Goal: Task Accomplishment & Management: Manage account settings

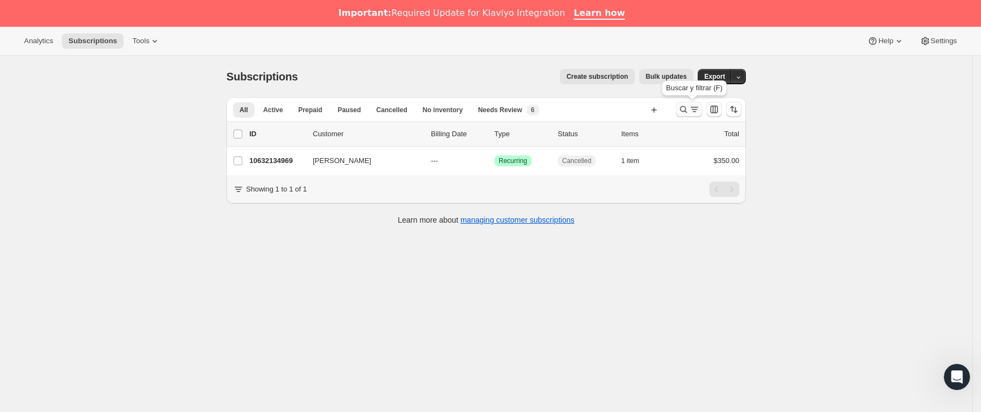
click at [686, 112] on icon "Buscar y filtrar resultados" at bounding box center [683, 109] width 11 height 11
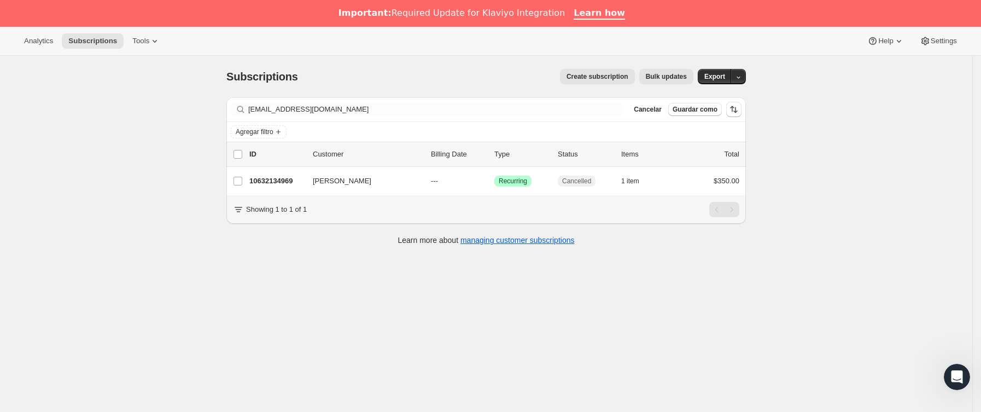
drag, startPoint x: 367, startPoint y: 117, endPoint x: 236, endPoint y: 122, distance: 131.3
click at [236, 122] on div "Filter subscribers bacevedon@gmail.com Borrar Cancelar Guardar como" at bounding box center [485, 109] width 519 height 25
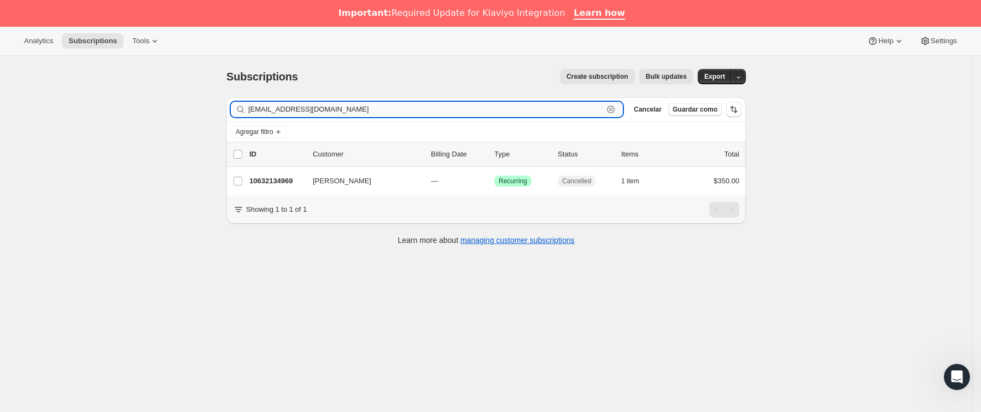
click at [400, 112] on input "bacevedon@gmail.com" at bounding box center [425, 109] width 355 height 15
drag, startPoint x: 193, startPoint y: 110, endPoint x: 150, endPoint y: 110, distance: 43.7
click at [150, 110] on div "Subscriptions. Esta página está lista Subscriptions Create subscription Bulk up…" at bounding box center [486, 262] width 972 height 412
paste input "dr.gerardovaz"
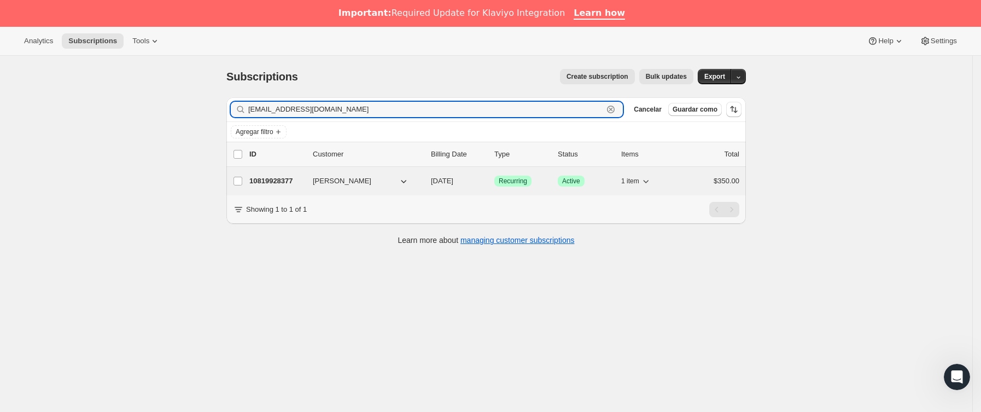
type input "[EMAIL_ADDRESS][DOMAIN_NAME]"
click at [298, 178] on p "10819928377" at bounding box center [276, 180] width 55 height 11
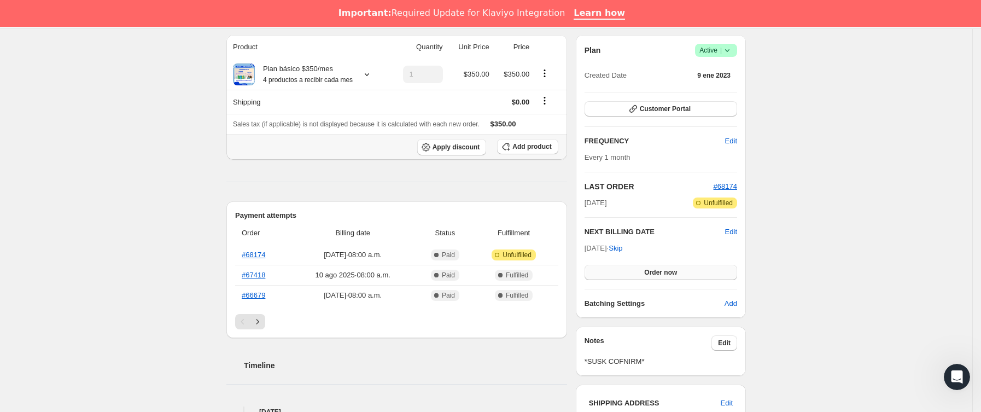
scroll to position [164, 0]
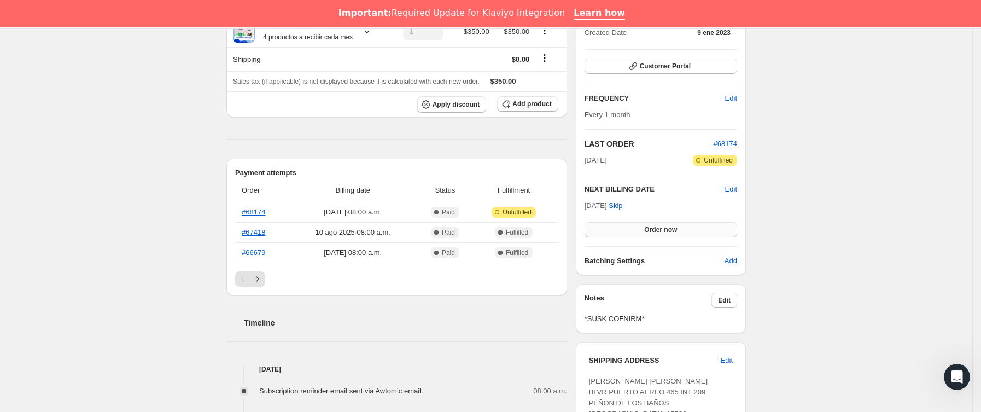
click at [641, 228] on button "Order now" at bounding box center [660, 229] width 152 height 15
click at [641, 228] on span "Click to confirm" at bounding box center [661, 229] width 50 height 9
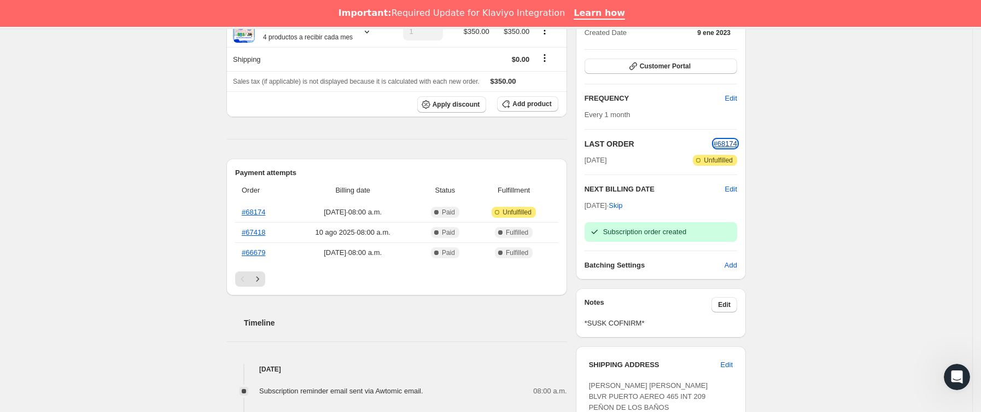
click at [724, 144] on span "#68174" at bounding box center [725, 143] width 24 height 8
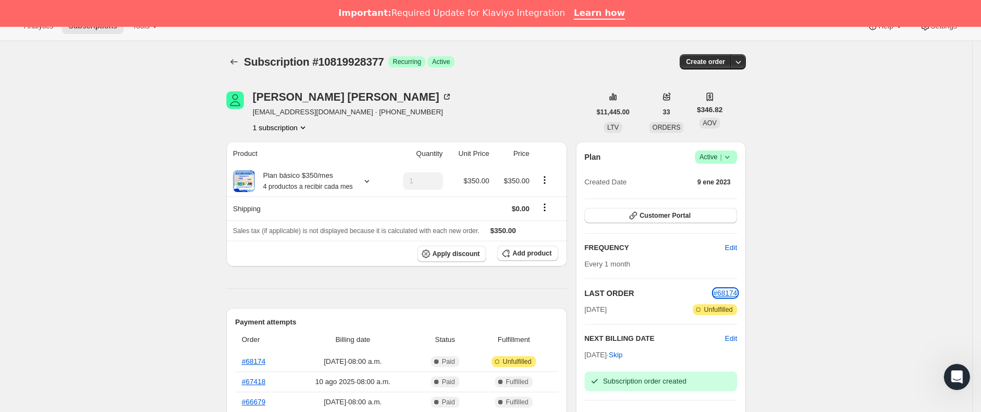
scroll to position [0, 0]
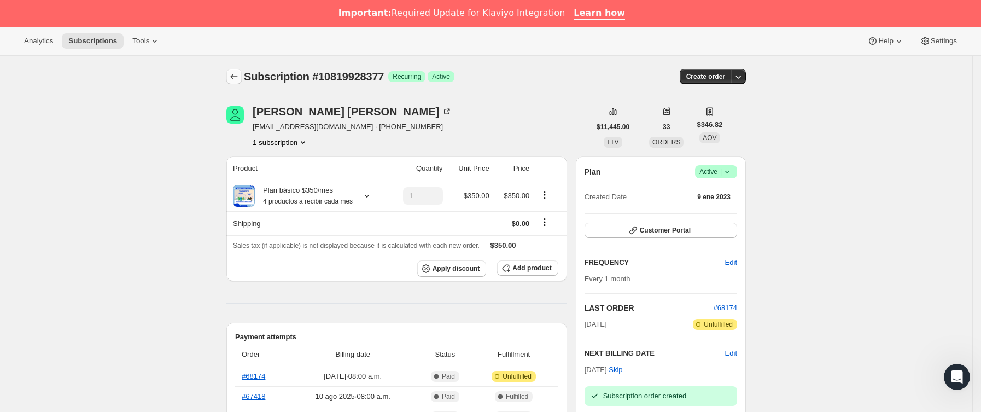
click at [236, 77] on icon "Subscriptions" at bounding box center [233, 76] width 11 height 11
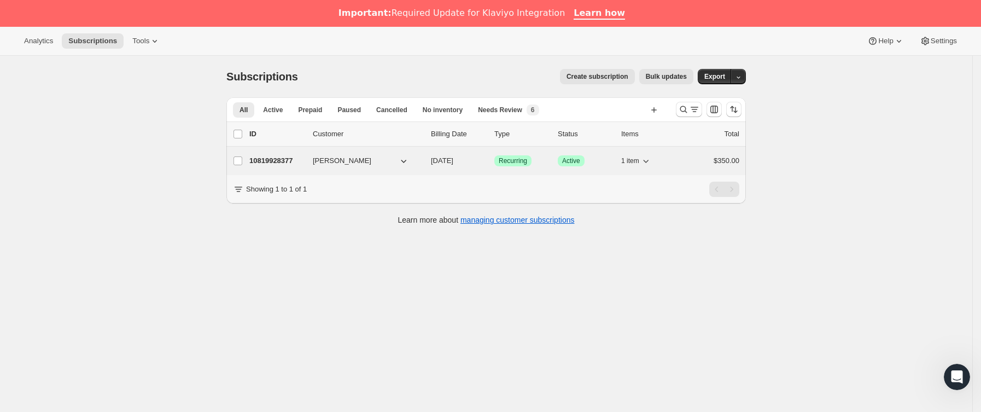
click at [318, 163] on span "[PERSON_NAME]" at bounding box center [342, 160] width 58 height 11
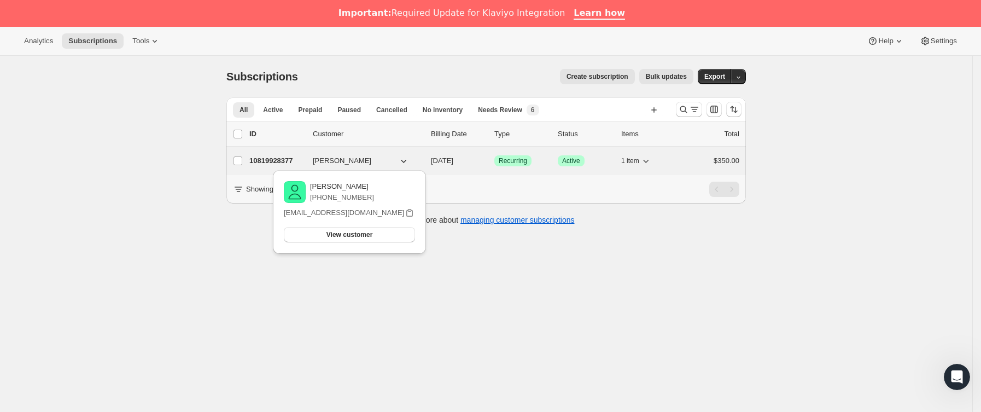
click at [304, 162] on p "10819928377" at bounding box center [276, 160] width 55 height 11
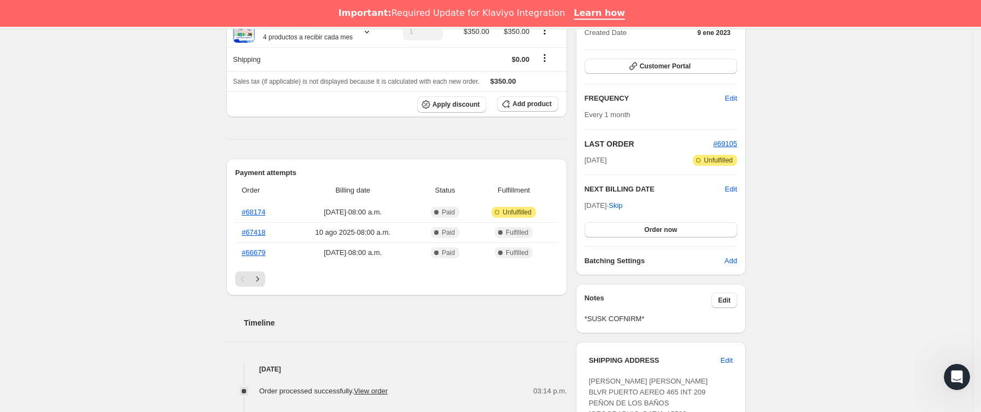
scroll to position [246, 0]
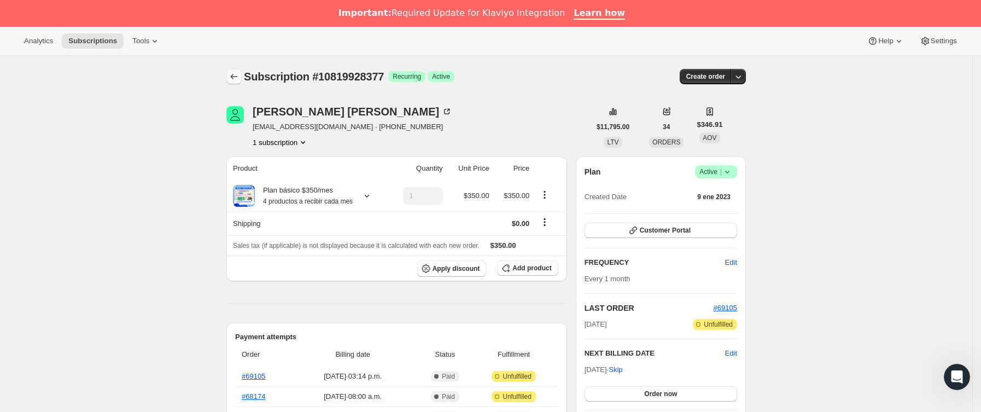
click at [233, 75] on icon "Subscriptions" at bounding box center [233, 76] width 11 height 11
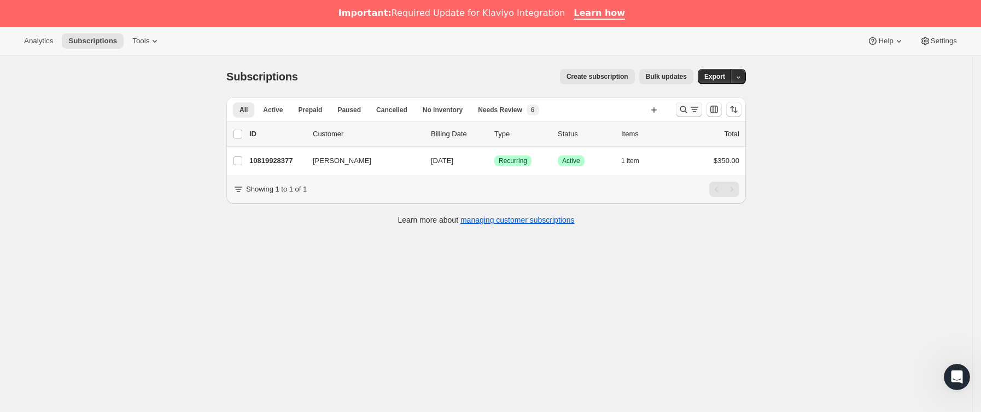
click at [688, 110] on icon "Buscar y filtrar resultados" at bounding box center [683, 109] width 11 height 11
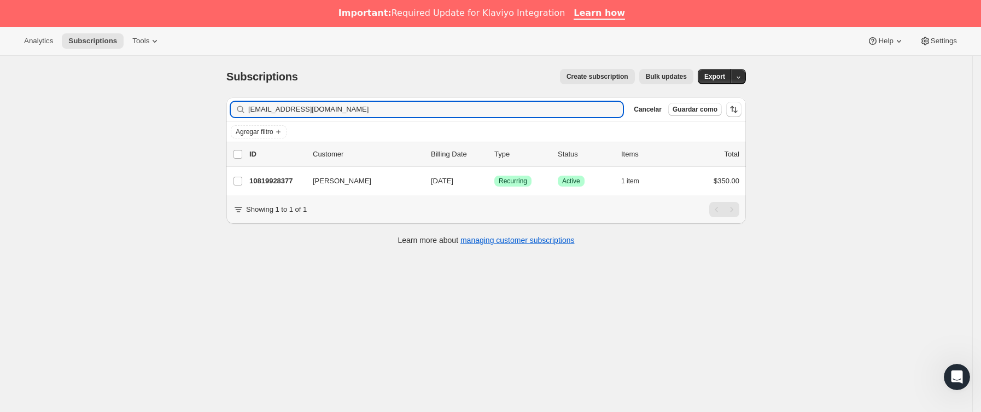
drag, startPoint x: 142, startPoint y: 115, endPoint x: 78, endPoint y: 120, distance: 64.1
click at [78, 120] on div "Subscriptions. Esta página está lista Subscriptions Create subscription Bulk up…" at bounding box center [486, 262] width 972 height 412
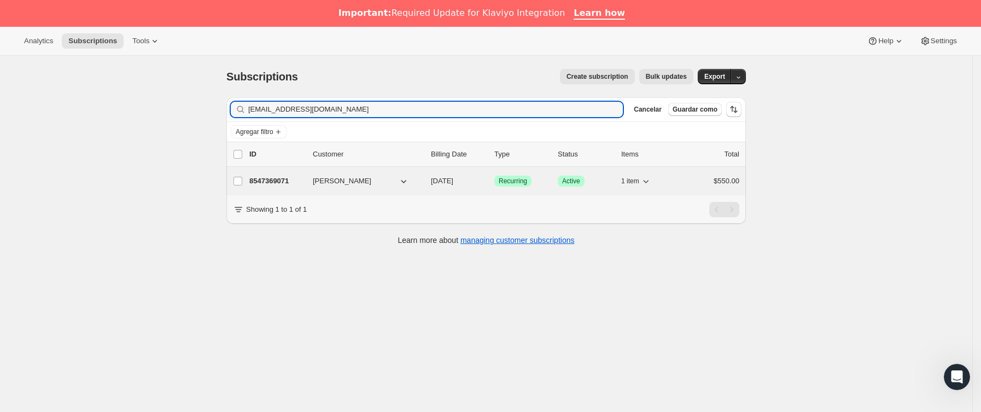
type input "[EMAIL_ADDRESS][DOMAIN_NAME]"
click at [308, 187] on div "8547369071 [PERSON_NAME] [DATE] Logrado Recurring Logrado Active 1 item $550.00" at bounding box center [494, 180] width 490 height 15
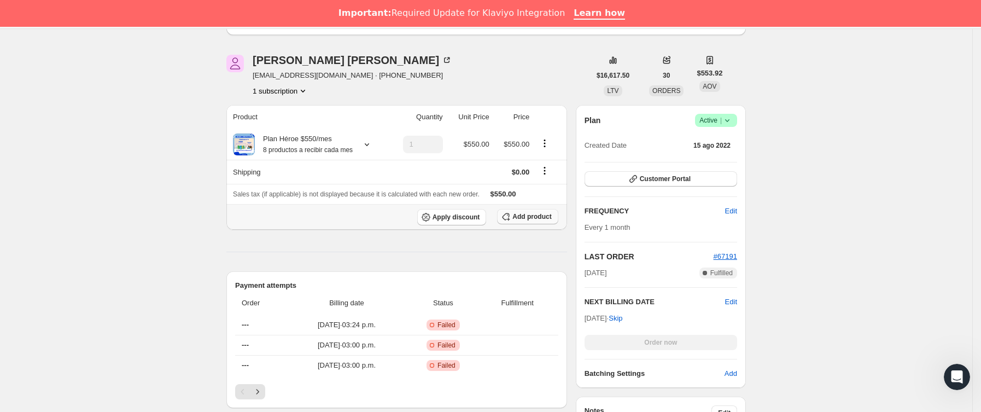
scroll to position [164, 0]
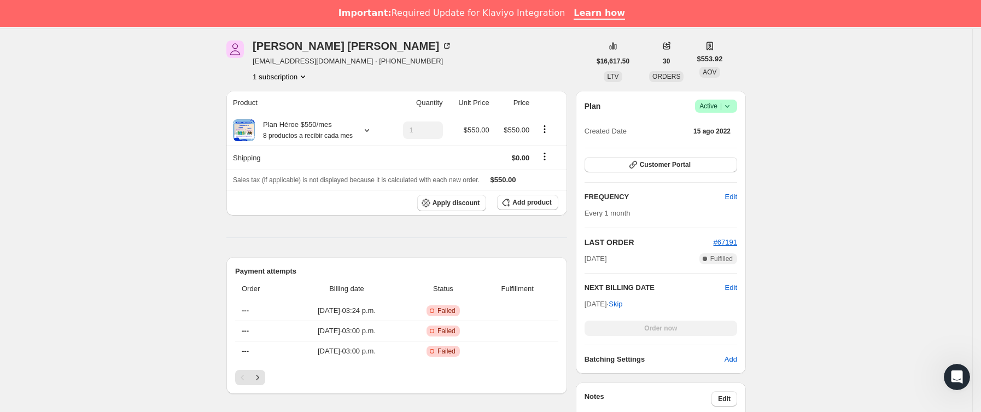
click at [732, 107] on icon at bounding box center [727, 106] width 11 height 11
click at [724, 145] on span "Cancel subscription" at bounding box center [721, 146] width 62 height 8
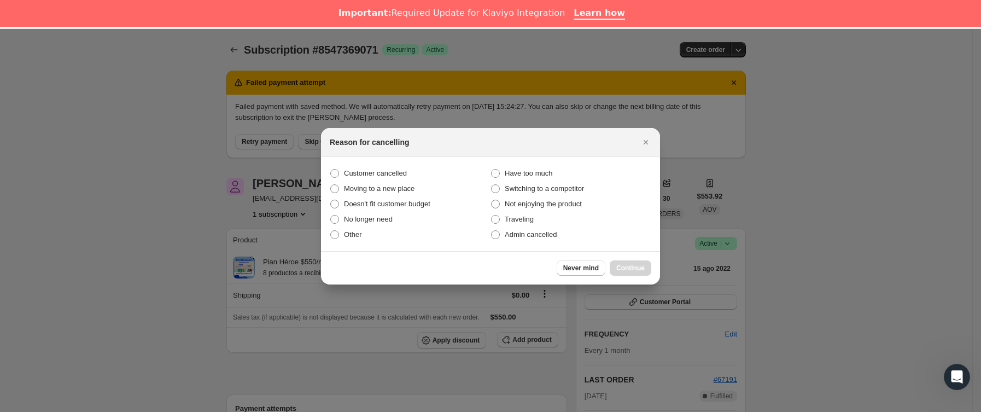
scroll to position [27, 0]
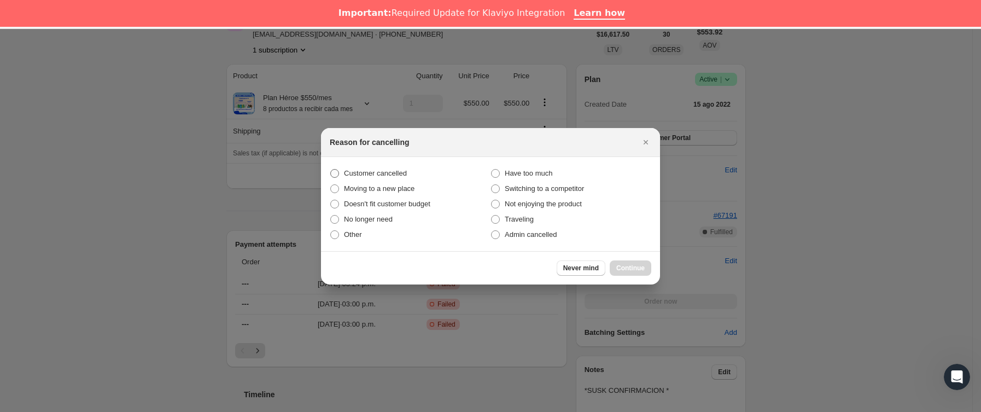
click at [360, 174] on span "Customer cancelled" at bounding box center [375, 173] width 63 height 8
click at [331, 169] on input "Customer cancelled" at bounding box center [330, 169] width 1 height 1
radio input "true"
click at [614, 255] on div "Never mind Continue" at bounding box center [490, 267] width 339 height 33
click at [617, 258] on div "Never mind Continue" at bounding box center [490, 267] width 339 height 33
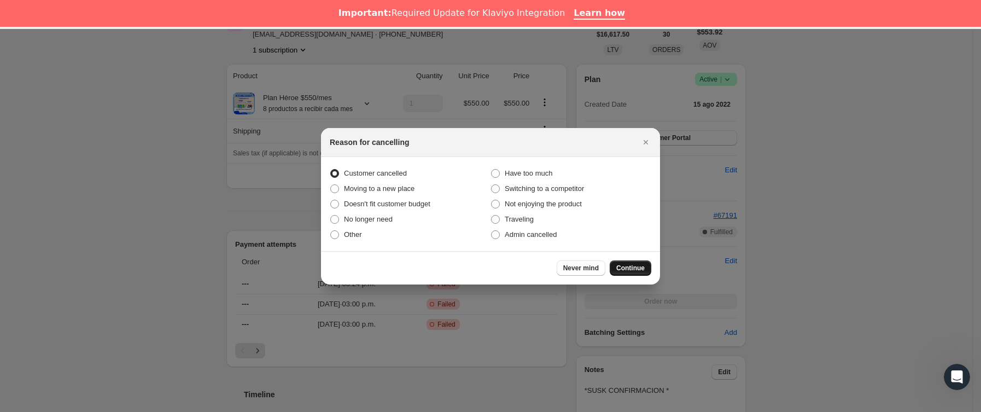
click at [624, 274] on button "Continue" at bounding box center [630, 267] width 42 height 15
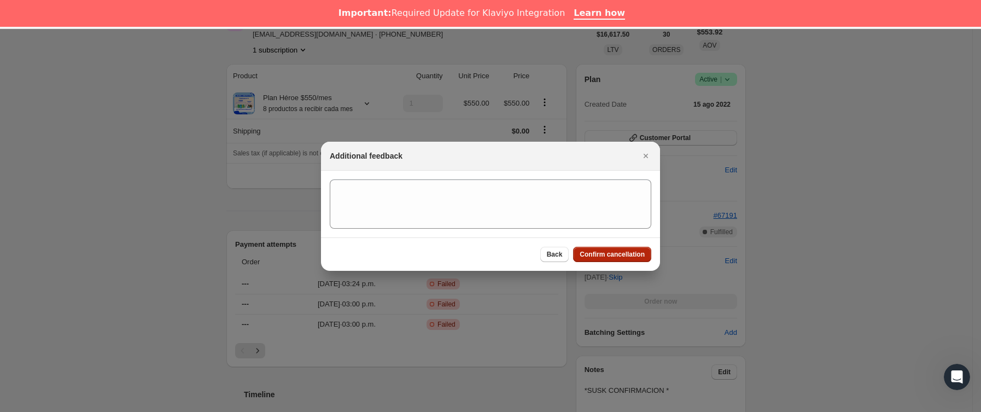
click at [624, 257] on span "Confirm cancellation" at bounding box center [611, 254] width 65 height 9
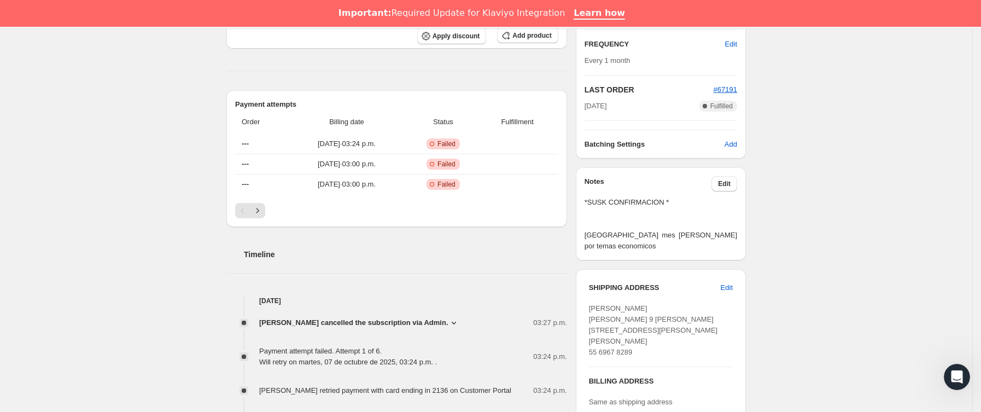
scroll to position [410, 0]
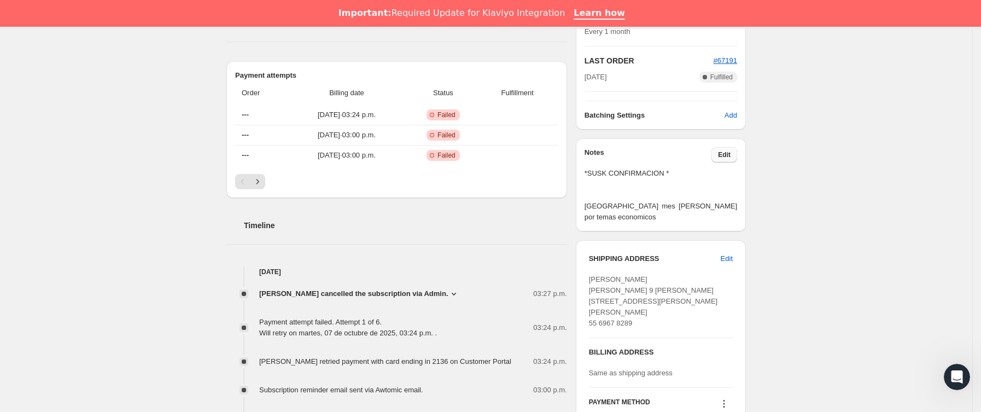
click at [730, 158] on span "Edit" at bounding box center [724, 154] width 13 height 9
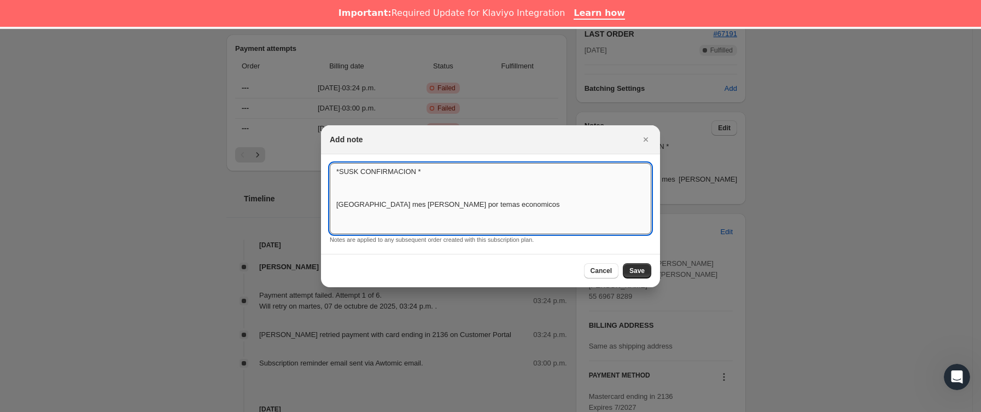
click at [503, 212] on textarea "*SUSK CONFIRMACION * [GEOGRAPHIC_DATA] mes [PERSON_NAME] por temas economicos" at bounding box center [490, 198] width 321 height 71
type textarea "*SUSK CONFIRMACION * [GEOGRAPHIC_DATA] mes [PERSON_NAME] por temas economicos n…"
click at [635, 269] on span "Save" at bounding box center [636, 270] width 15 height 9
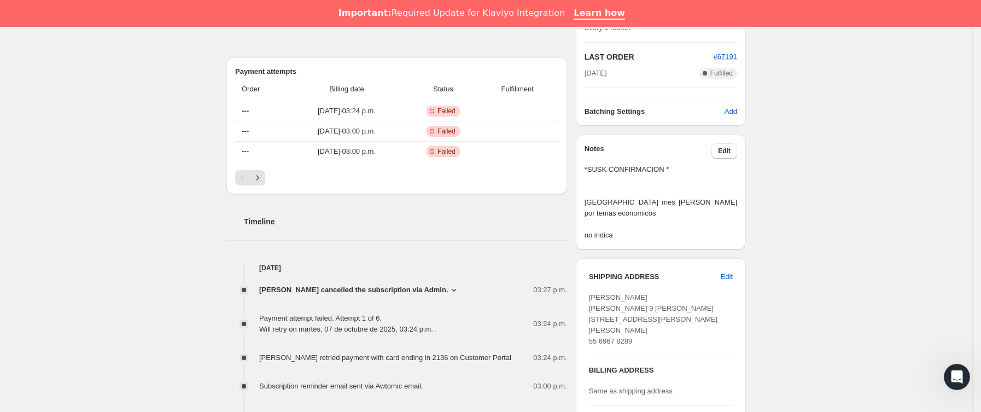
scroll to position [492, 0]
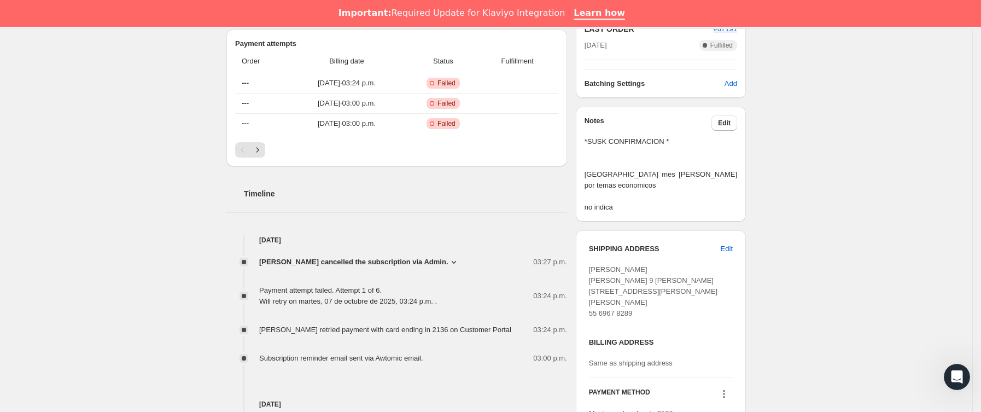
click at [681, 295] on span "[PERSON_NAME] [PERSON_NAME] 9 [PERSON_NAME] [STREET_ADDRESS][PERSON_NAME][PERSO…" at bounding box center [653, 291] width 129 height 52
copy span "15900"
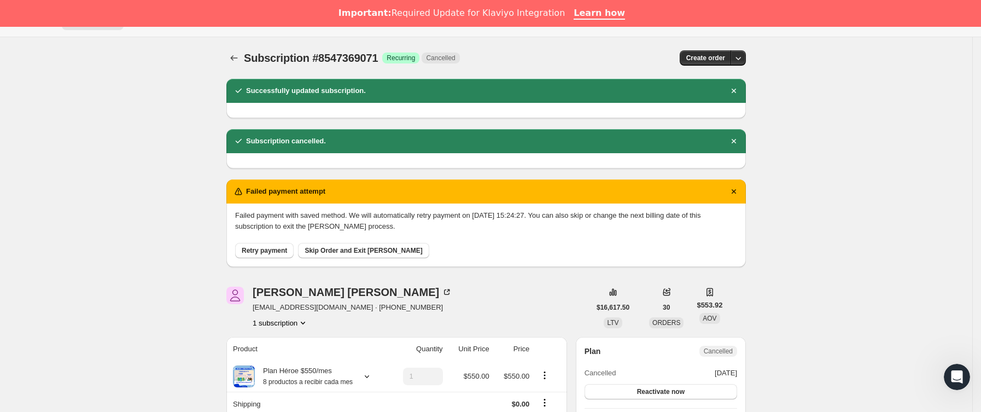
scroll to position [0, 0]
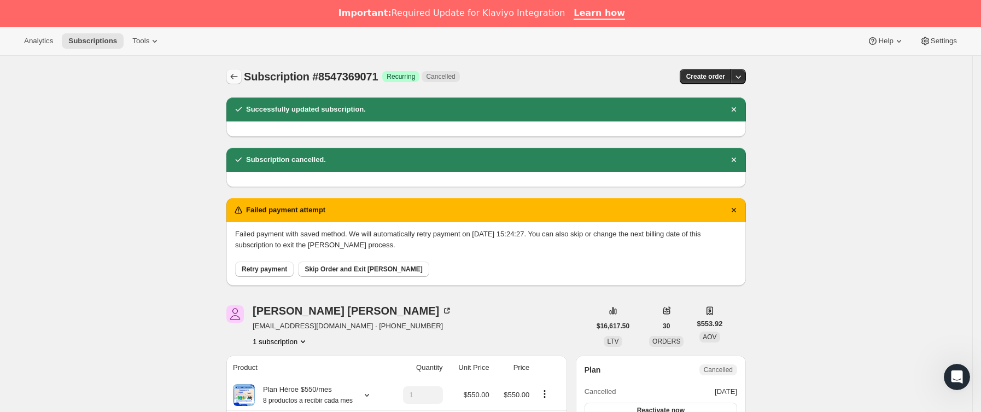
click at [238, 78] on icon "Subscriptions" at bounding box center [233, 76] width 11 height 11
